Goal: Task Accomplishment & Management: Use online tool/utility

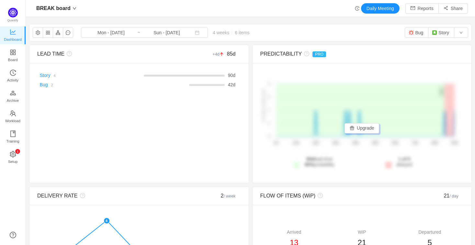
scroll to position [43, 0]
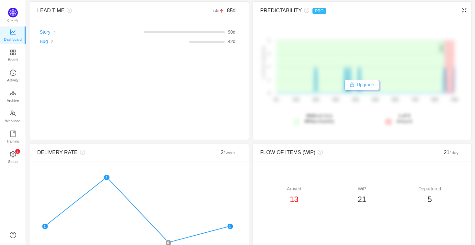
click at [350, 87] on button "Upgrade" at bounding box center [361, 85] width 35 height 10
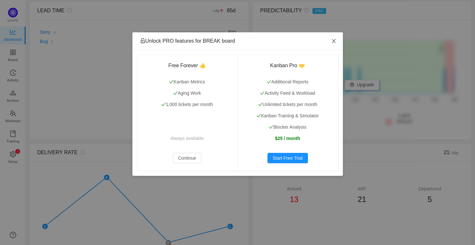
click at [333, 43] on icon "icon: close" at bounding box center [333, 41] width 5 height 5
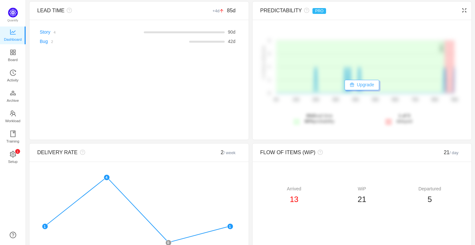
click at [361, 86] on button "Upgrade" at bounding box center [361, 85] width 35 height 10
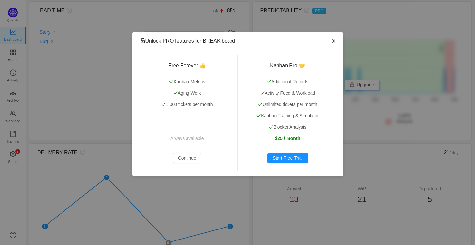
click at [333, 42] on icon "icon: close" at bounding box center [333, 41] width 5 height 5
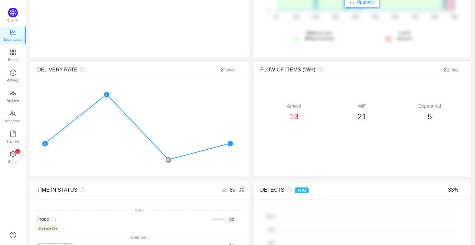
scroll to position [125, 0]
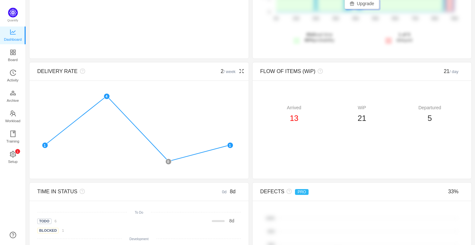
click at [239, 71] on icon "icon: fullscreen" at bounding box center [241, 71] width 5 height 5
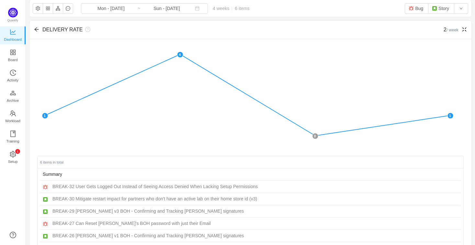
scroll to position [44, 0]
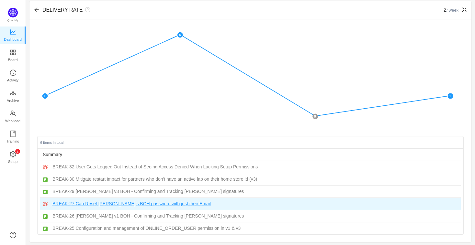
drag, startPoint x: 73, startPoint y: 208, endPoint x: 57, endPoint y: 203, distance: 16.3
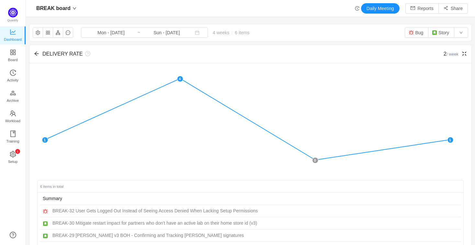
scroll to position [18, 0]
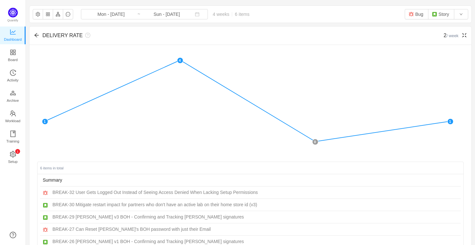
click at [226, 142] on foreignobject at bounding box center [247, 100] width 421 height 97
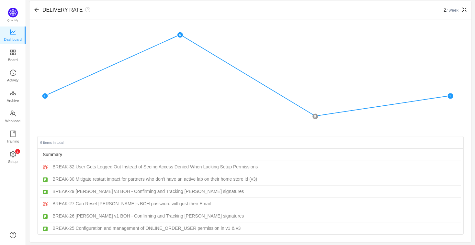
scroll to position [44, 0]
click at [36, 14] on div "DELIVERY RATE 2 / week" at bounding box center [250, 10] width 442 height 18
click at [35, 11] on icon "icon: arrow-left" at bounding box center [36, 10] width 4 height 4
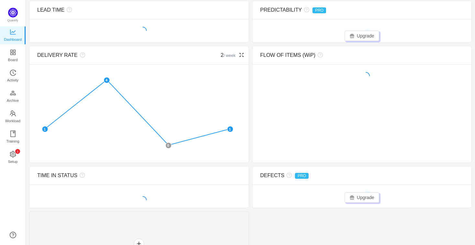
scroll to position [0, 0]
